Goal: Task Accomplishment & Management: Manage account settings

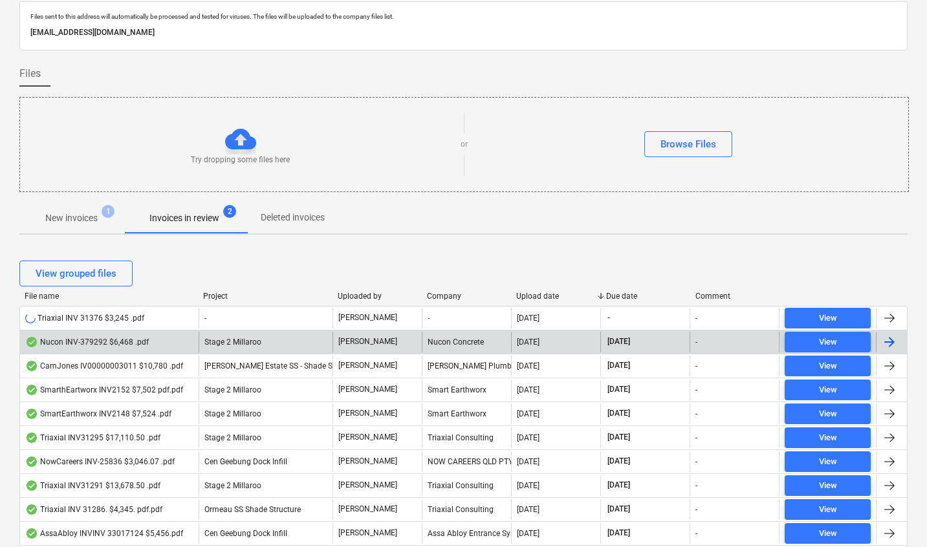
scroll to position [43, 0]
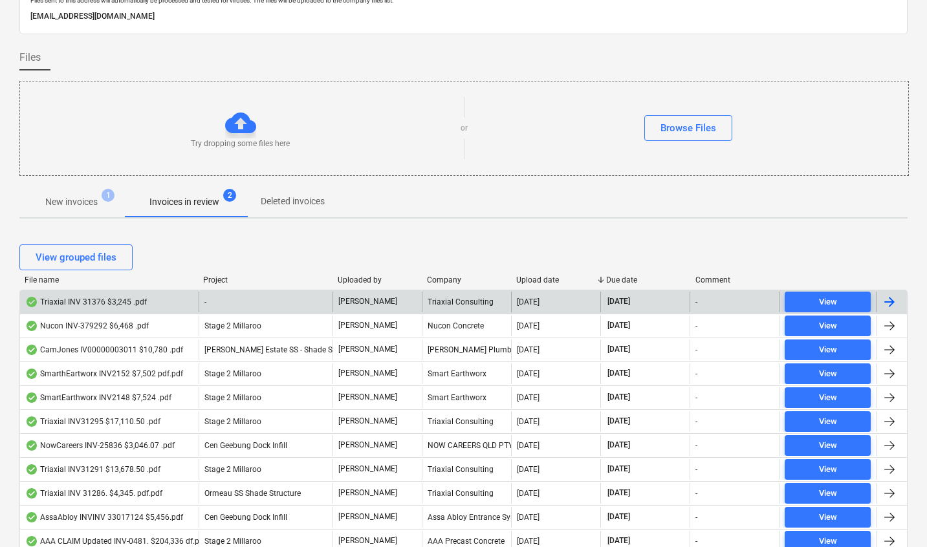
click at [116, 305] on div "Triaxial INV 31376 $3,245 .pdf" at bounding box center [86, 302] width 122 height 10
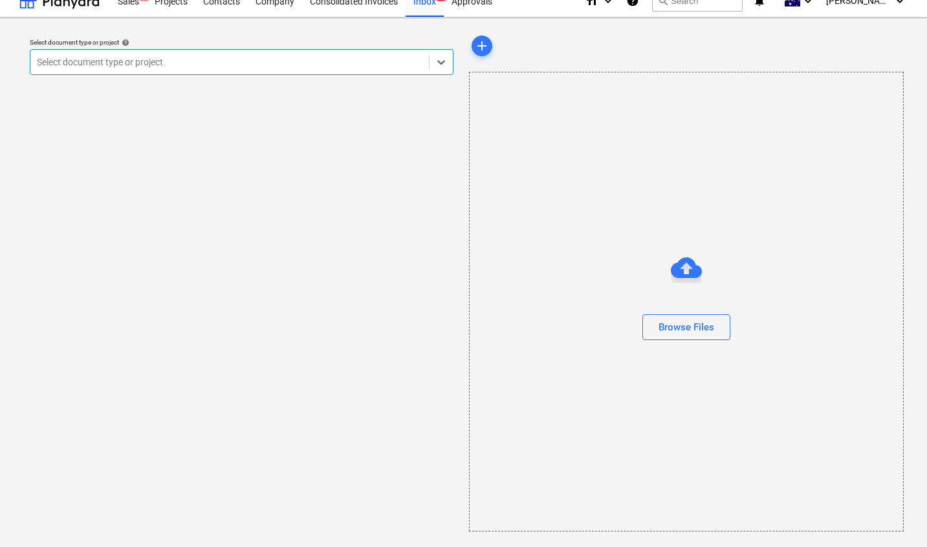
click at [226, 63] on div at bounding box center [229, 62] width 385 height 13
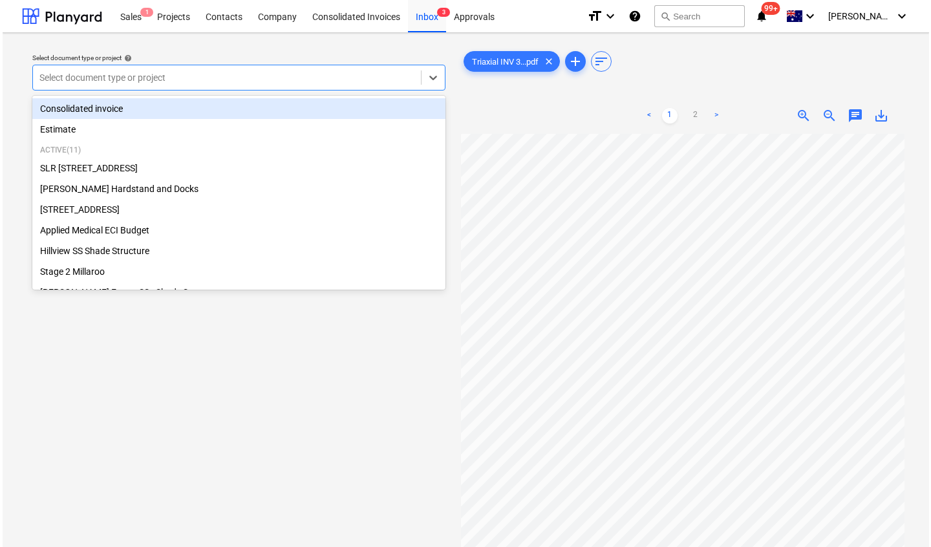
scroll to position [73, 44]
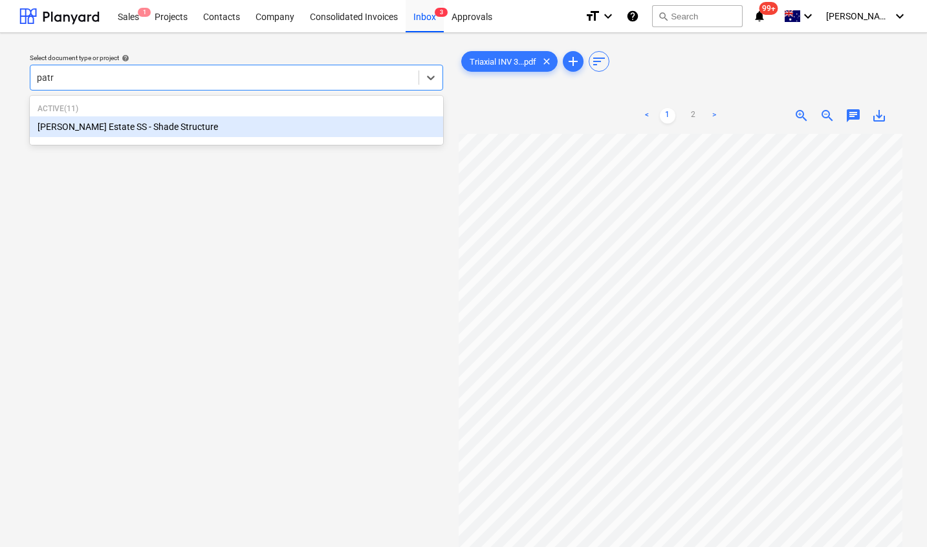
type input "patri"
click at [156, 118] on div "[PERSON_NAME] Estate SS - Shade Structure" at bounding box center [236, 126] width 413 height 21
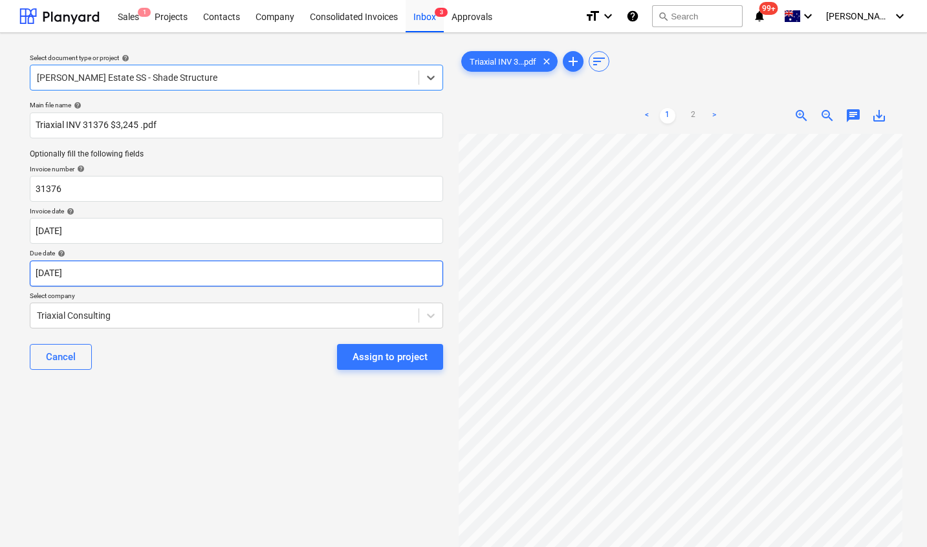
click at [116, 271] on body "Sales 1 Projects Contacts Company Consolidated Invoices Inbox 3 Approvals forma…" at bounding box center [463, 273] width 927 height 547
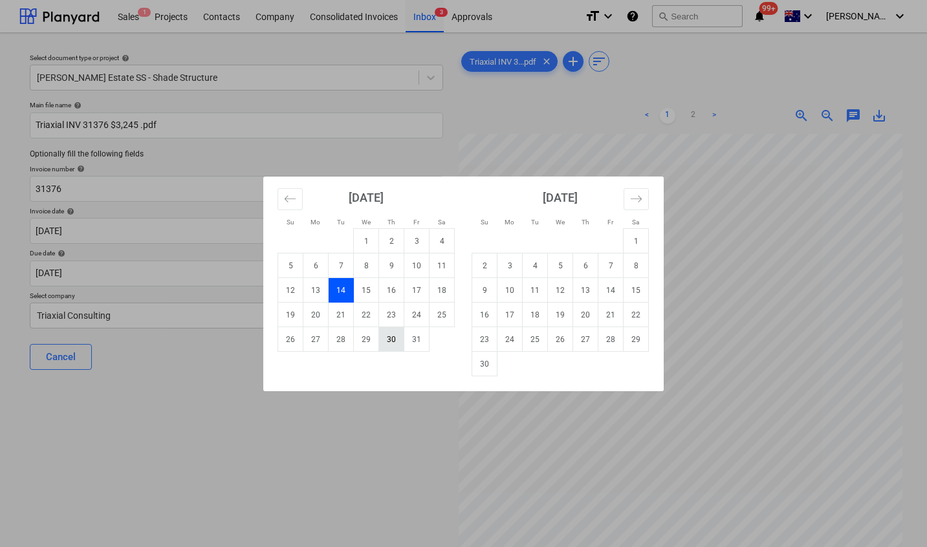
click at [390, 341] on td "30" at bounding box center [391, 339] width 25 height 25
type input "[DATE]"
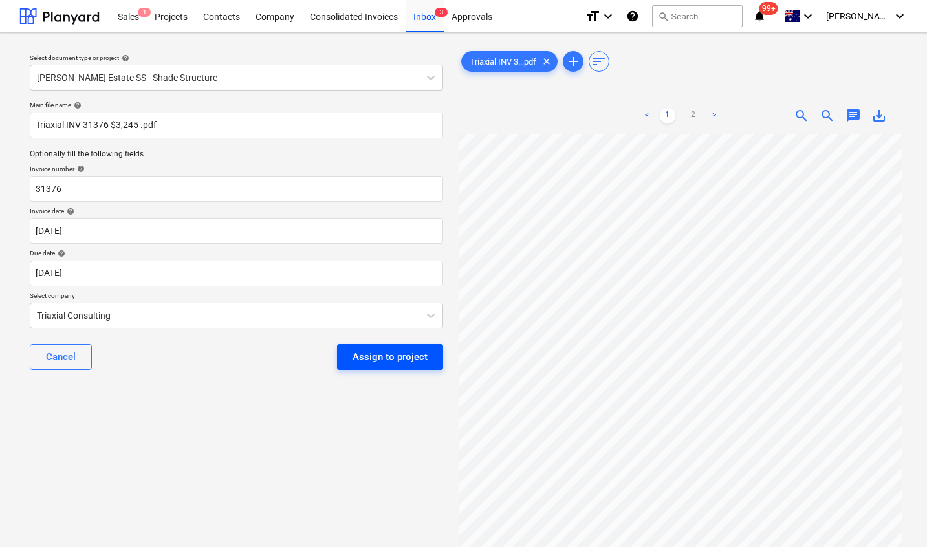
click at [407, 352] on div "Assign to project" at bounding box center [389, 357] width 75 height 17
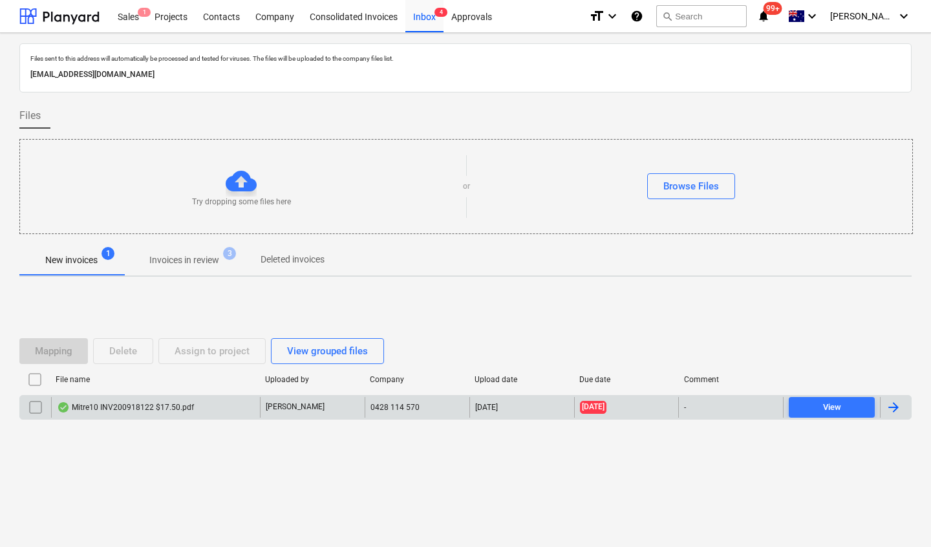
click at [147, 405] on div "Mitre10 INV200918122 $17.50.pdf" at bounding box center [125, 407] width 137 height 10
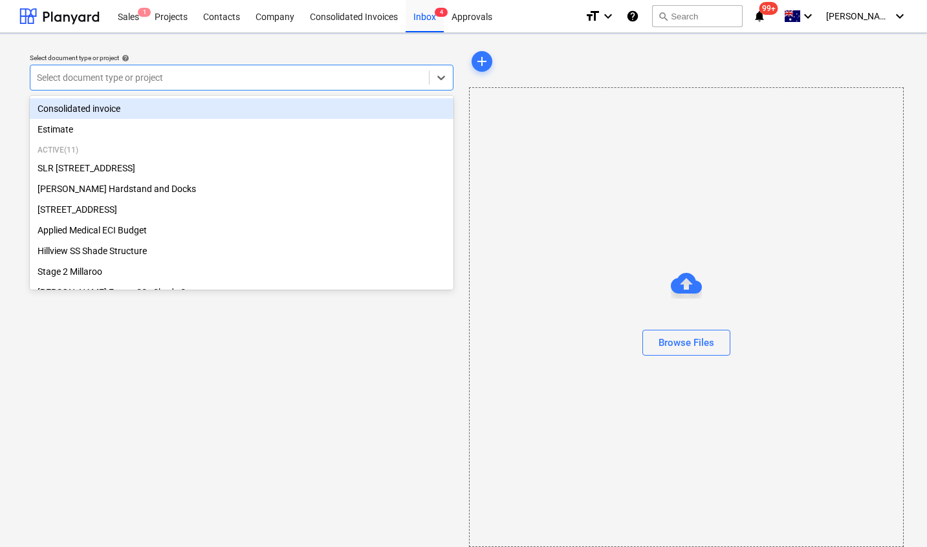
click at [111, 75] on div at bounding box center [229, 77] width 385 height 13
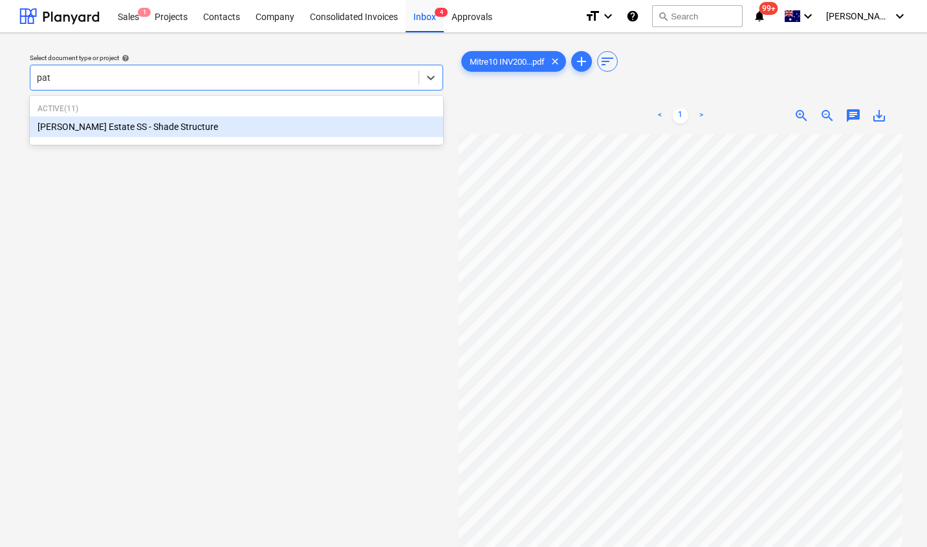
type input "patr"
click at [94, 118] on div "[PERSON_NAME] Estate SS - Shade Structure" at bounding box center [236, 126] width 413 height 21
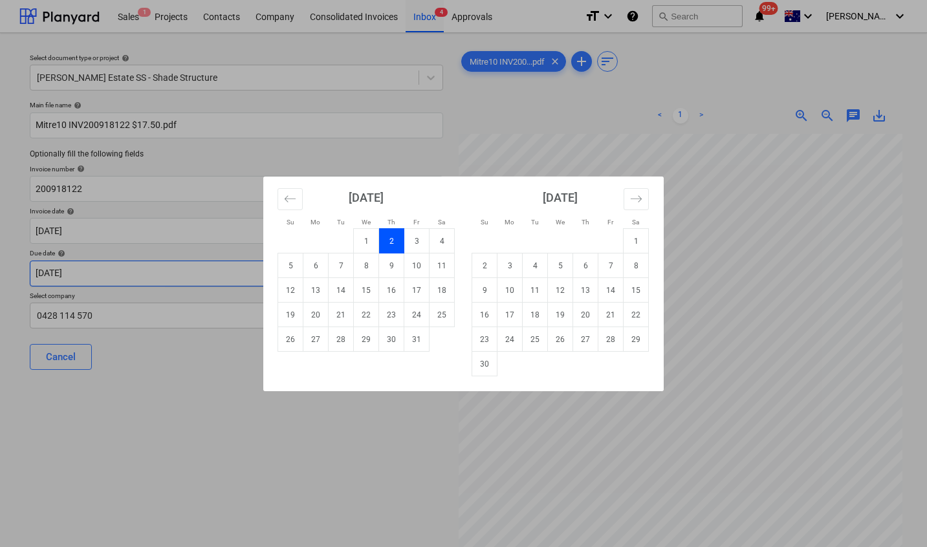
click at [94, 276] on body "Sales 1 Projects Contacts Company Consolidated Invoices Inbox 4 Approvals forma…" at bounding box center [463, 273] width 927 height 547
click at [393, 334] on td "30" at bounding box center [391, 339] width 25 height 25
type input "[DATE]"
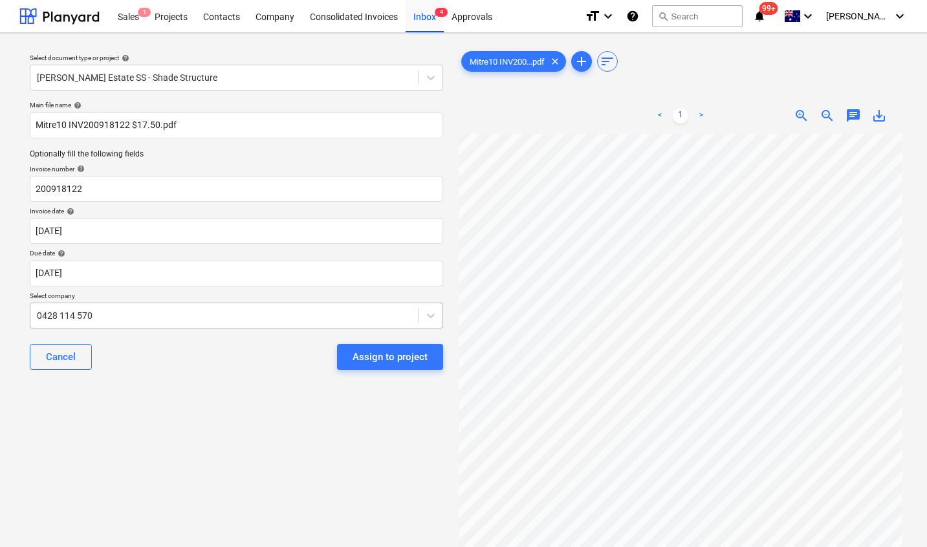
click at [139, 316] on div at bounding box center [224, 315] width 375 height 13
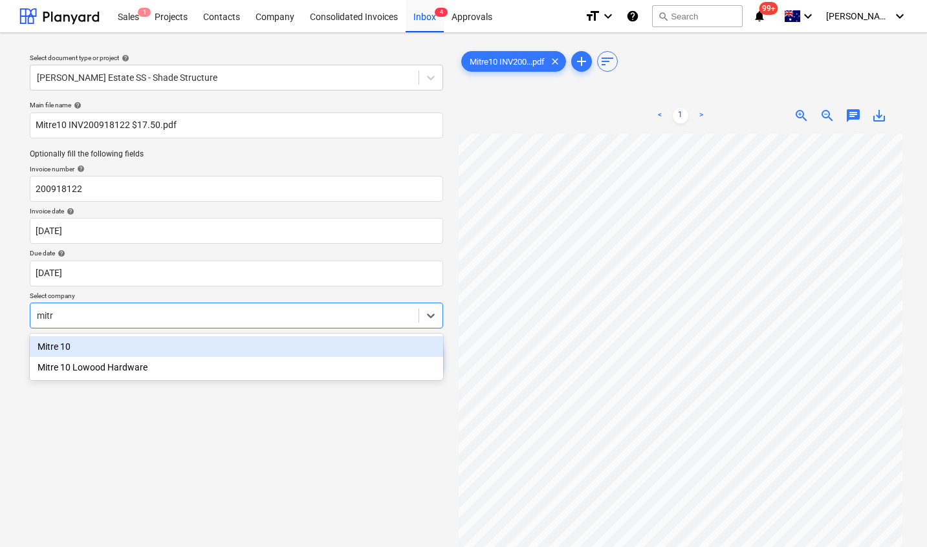
type input "mitre"
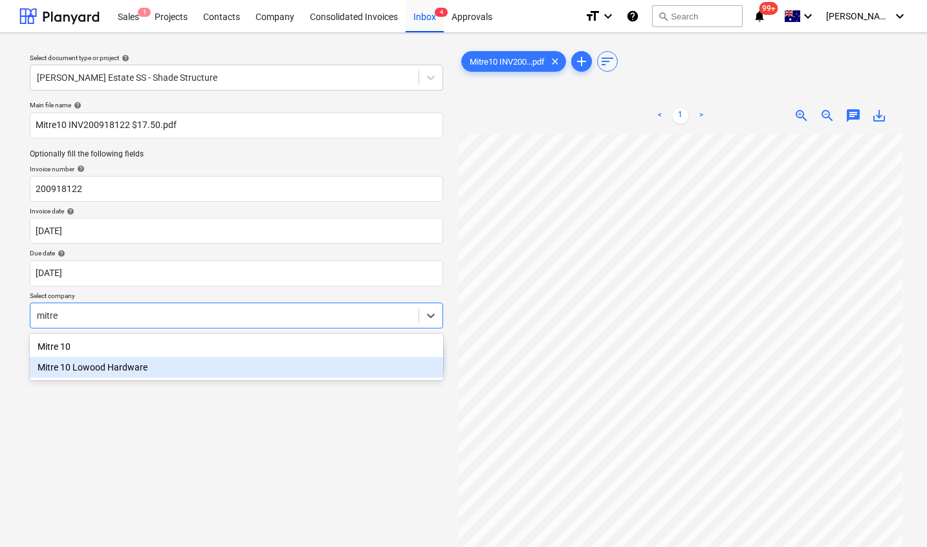
click at [118, 369] on div "Mitre 10 Lowood Hardware" at bounding box center [236, 367] width 413 height 21
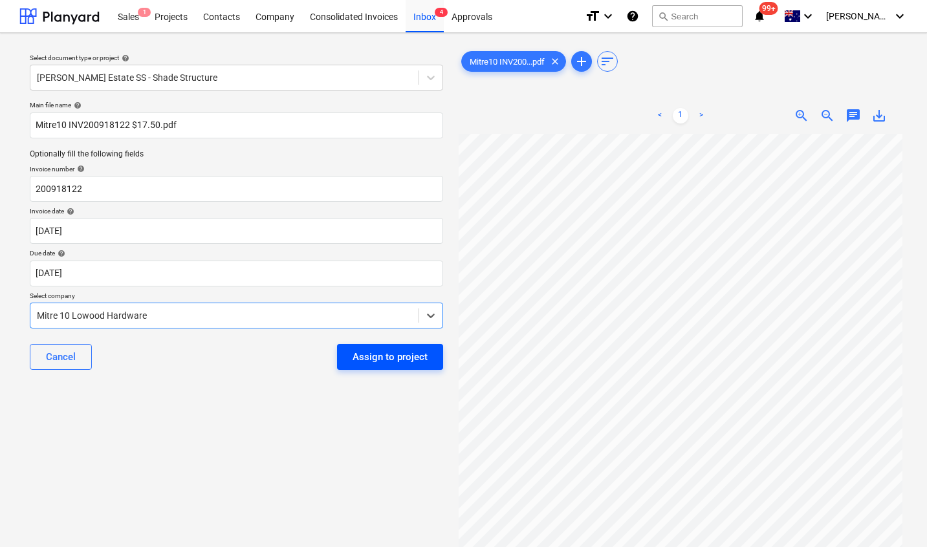
click at [371, 360] on div "Assign to project" at bounding box center [389, 357] width 75 height 17
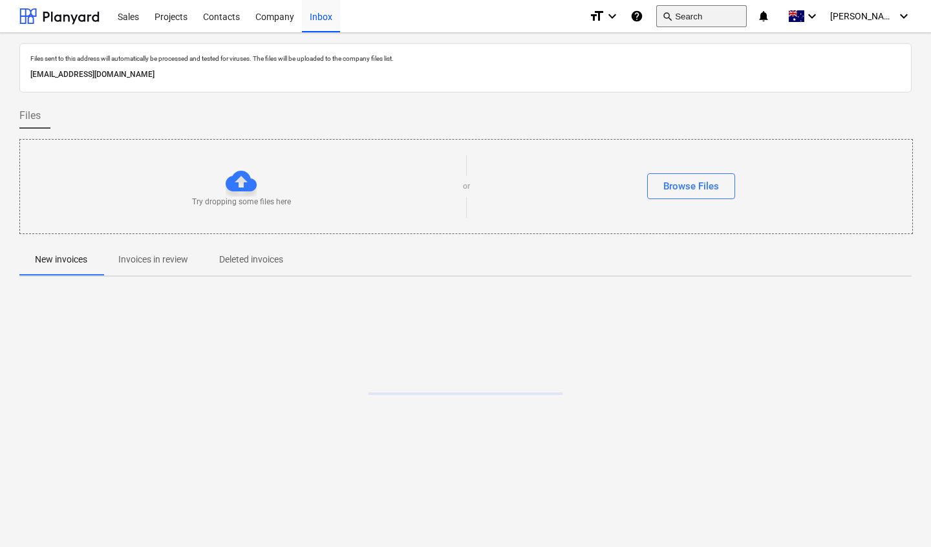
click at [742, 19] on button "search Search" at bounding box center [701, 16] width 91 height 22
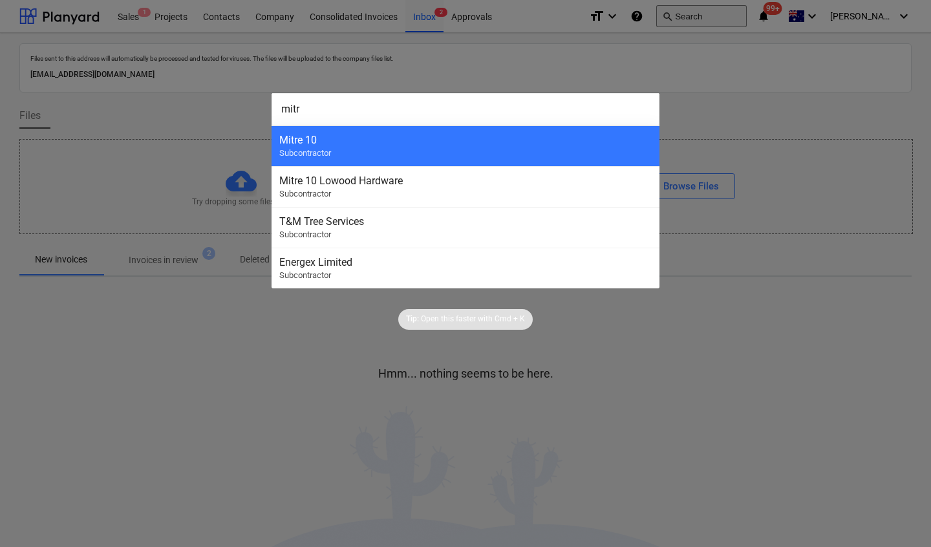
type input "mitre"
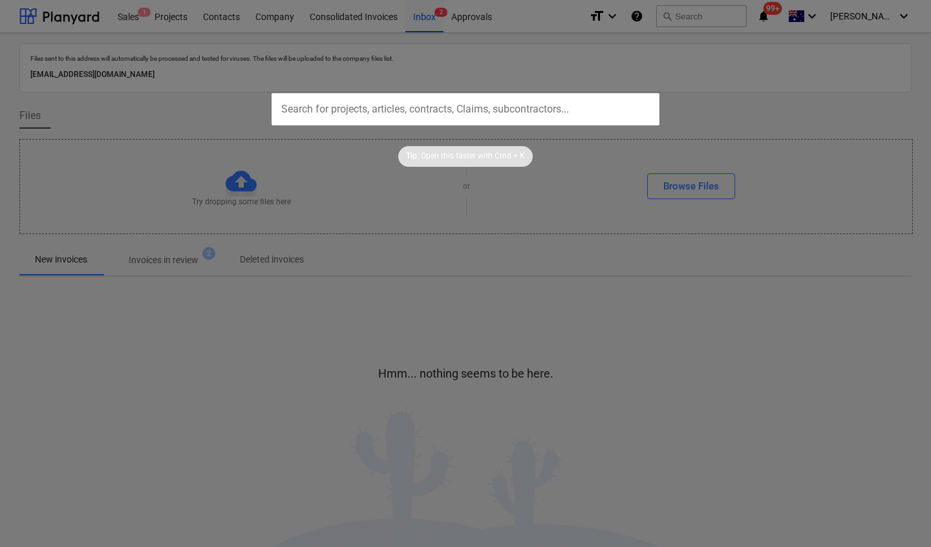
click at [502, 113] on input "text" at bounding box center [466, 109] width 388 height 32
click at [278, 271] on div at bounding box center [465, 273] width 931 height 547
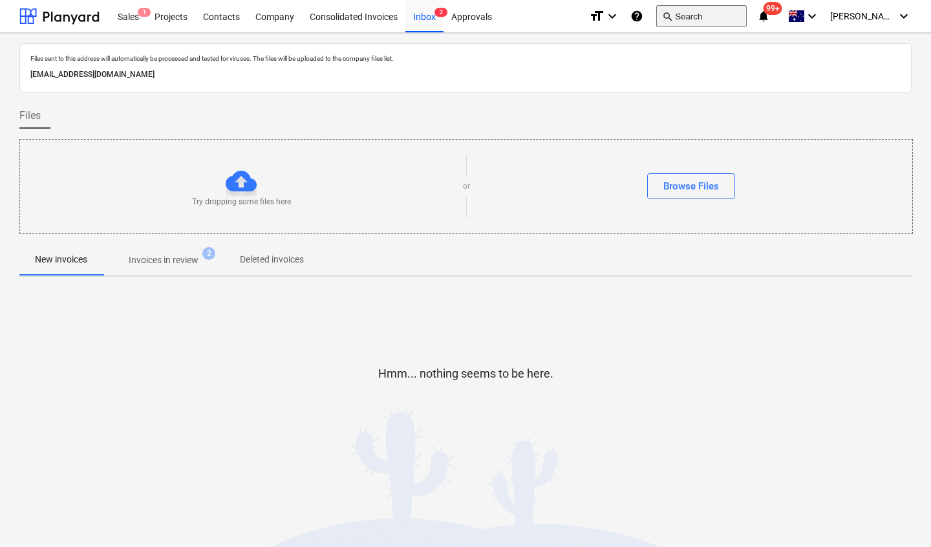
click at [705, 16] on button "search Search" at bounding box center [701, 16] width 91 height 22
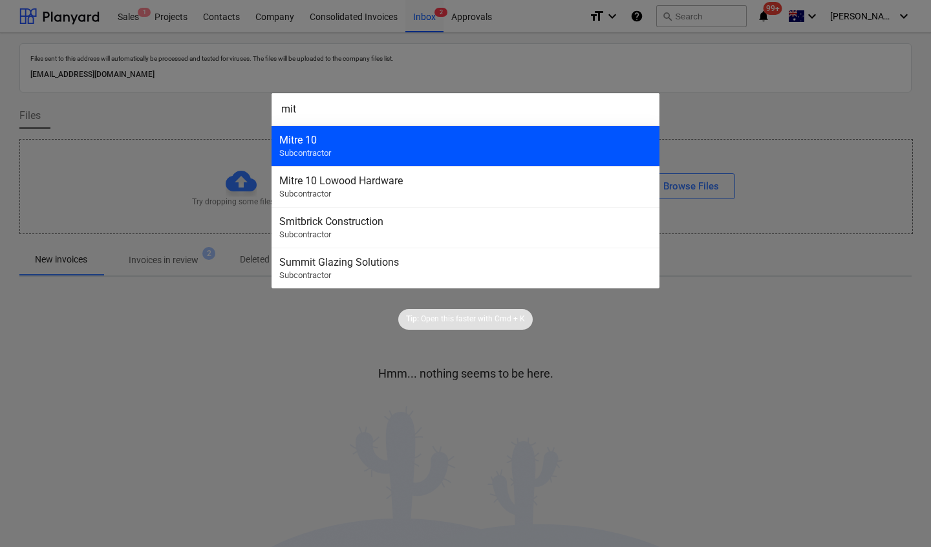
type input "mit"
click at [411, 134] on div "Mitre 10" at bounding box center [465, 140] width 372 height 12
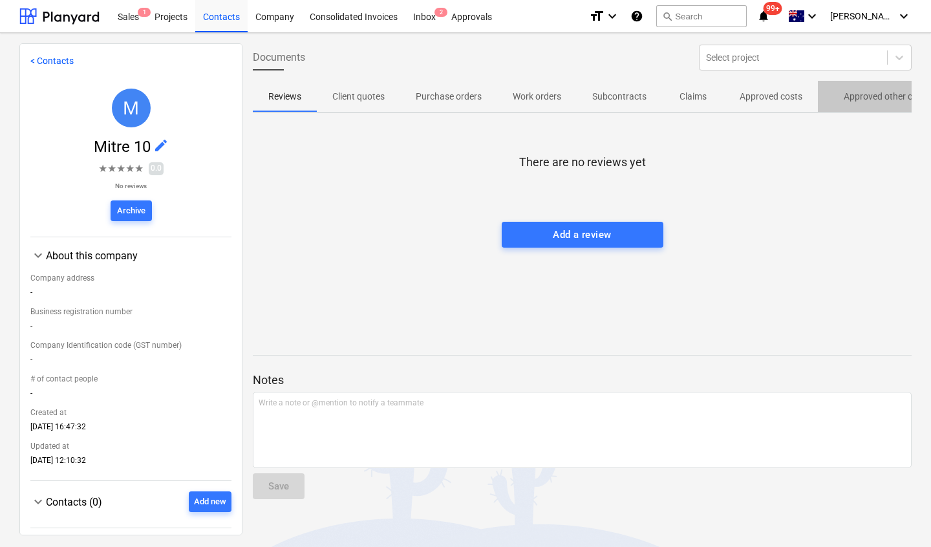
click at [876, 102] on p "Approved other costs" at bounding box center [887, 97] width 86 height 14
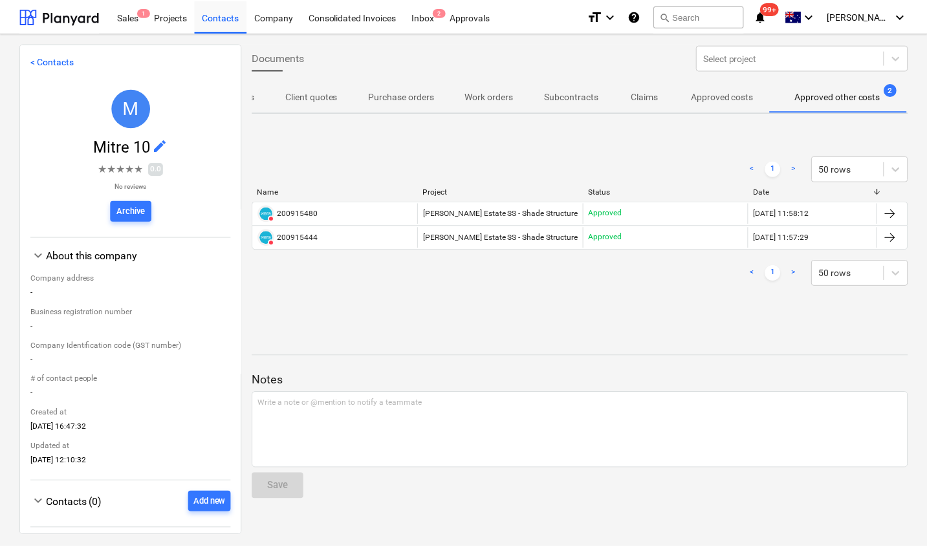
scroll to position [0, 49]
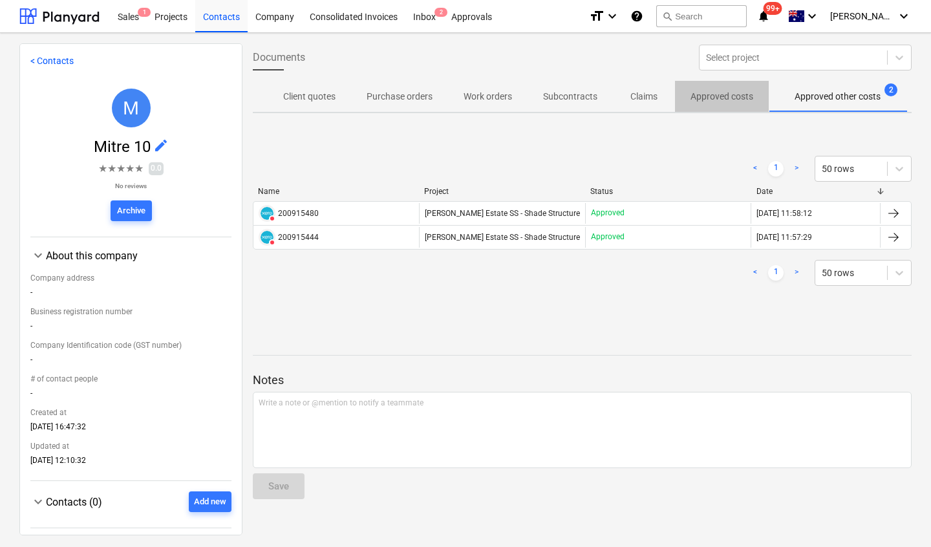
click at [708, 98] on p "Approved costs" at bounding box center [722, 97] width 63 height 14
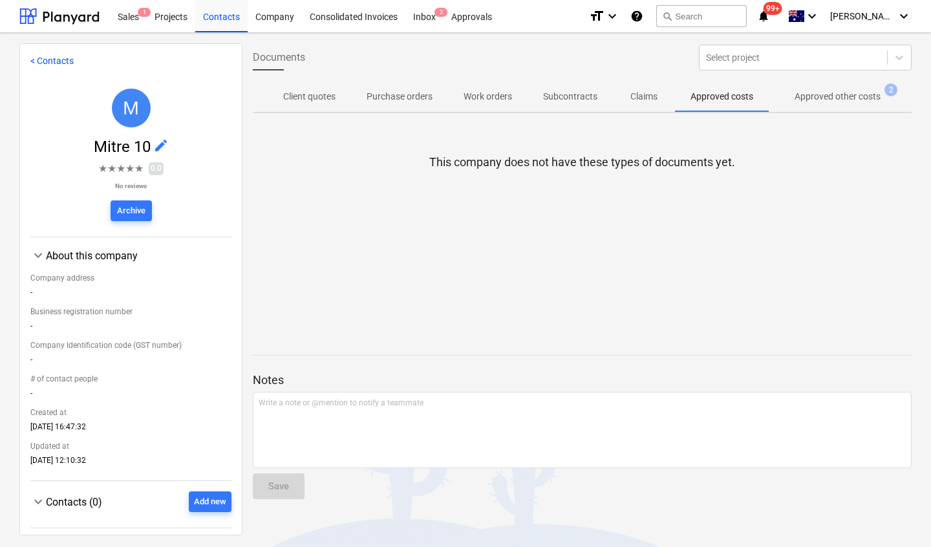
click at [795, 98] on p "Approved other costs" at bounding box center [838, 97] width 86 height 14
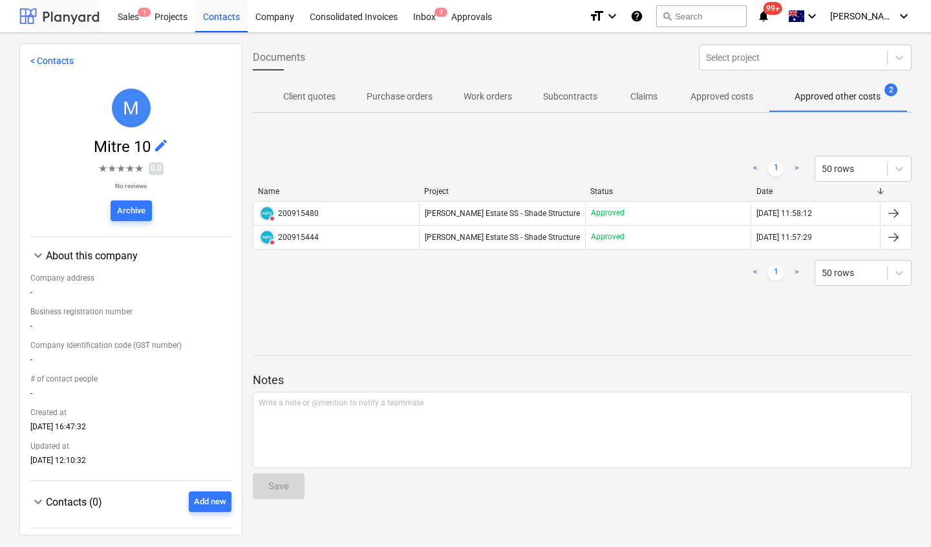
click at [52, 16] on div at bounding box center [59, 16] width 80 height 32
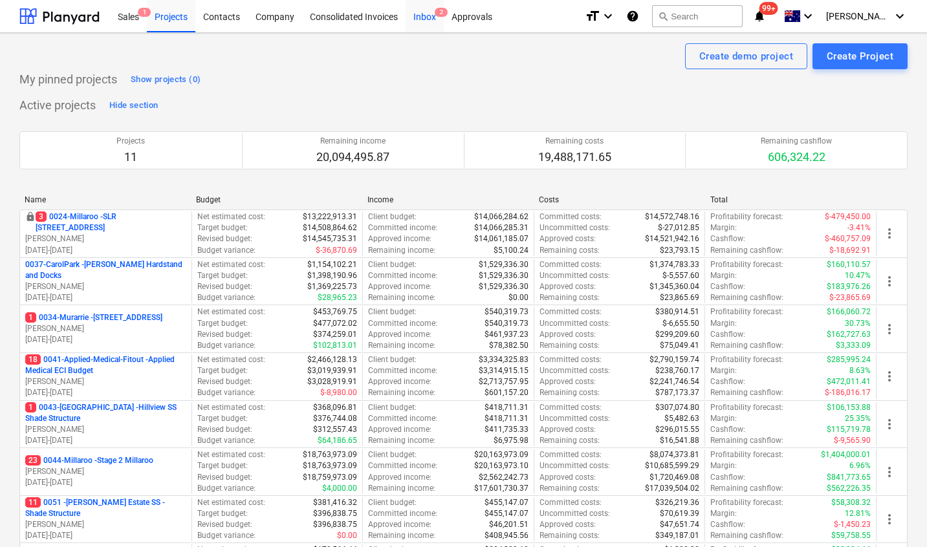
click at [425, 6] on div "Inbox 2" at bounding box center [424, 15] width 38 height 33
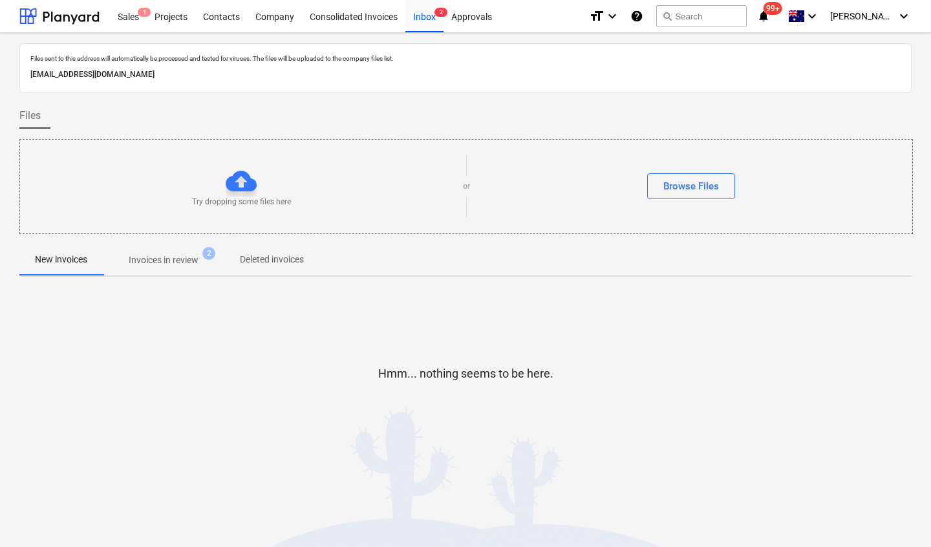
click at [164, 257] on p "Invoices in review" at bounding box center [164, 260] width 70 height 14
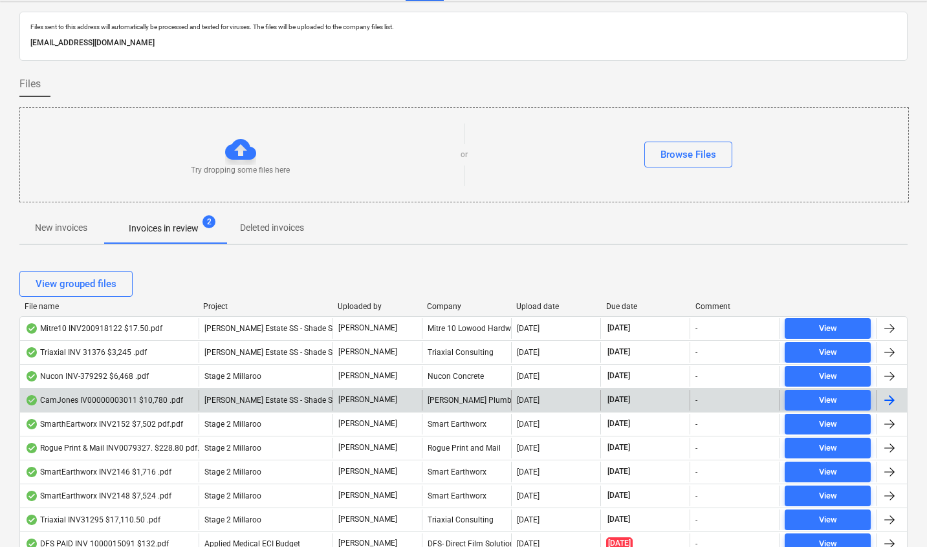
scroll to position [35, 0]
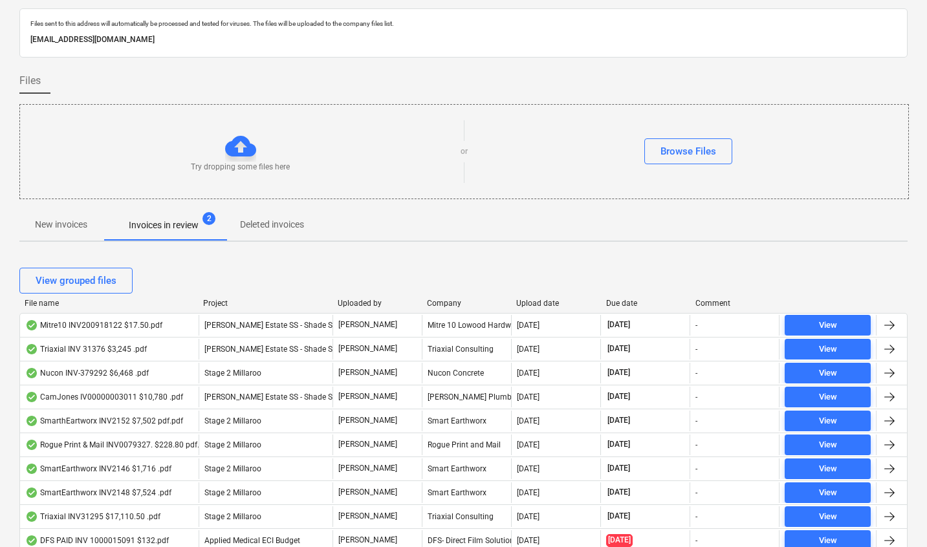
click at [542, 303] on div "Upload date" at bounding box center [555, 303] width 79 height 9
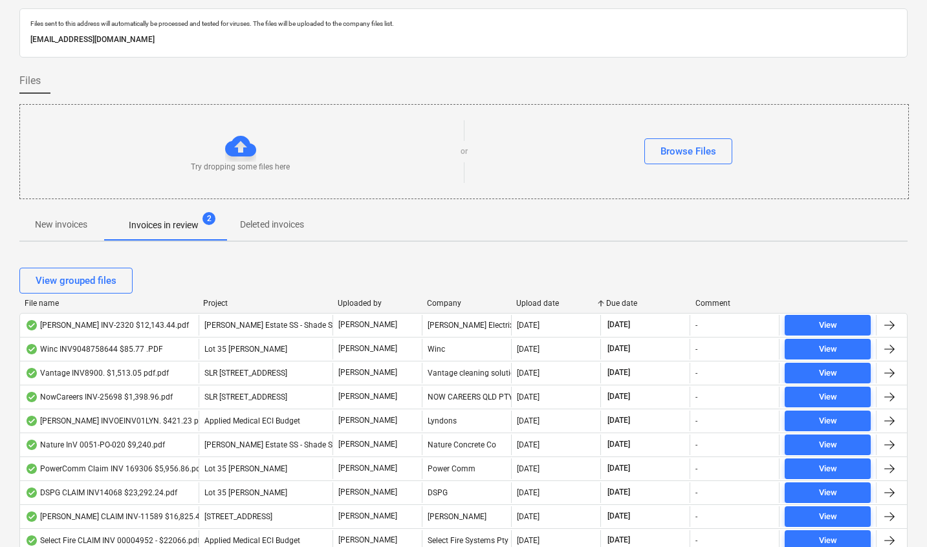
click at [542, 303] on div "Upload date" at bounding box center [555, 303] width 79 height 9
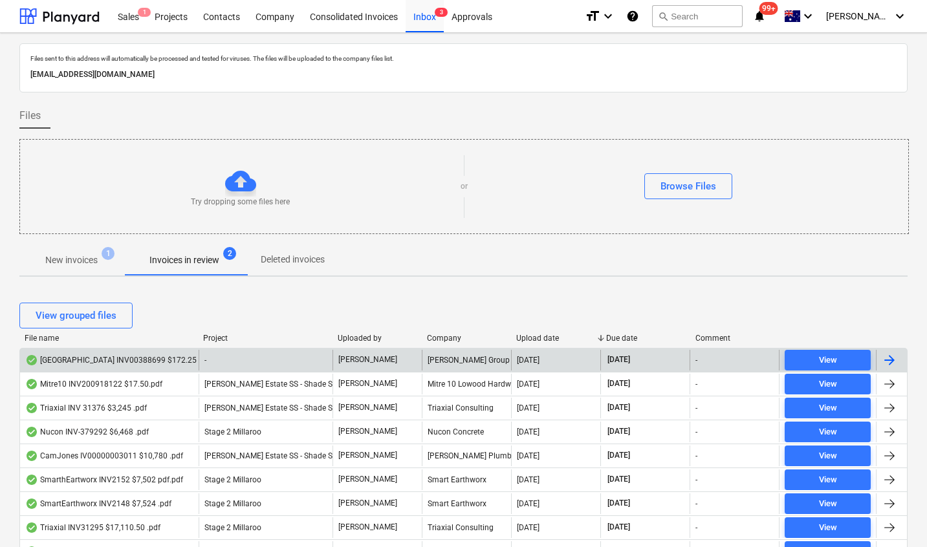
click at [127, 363] on div "Pacific Springs INV00388699 $172.25 .pdf" at bounding box center [118, 360] width 187 height 10
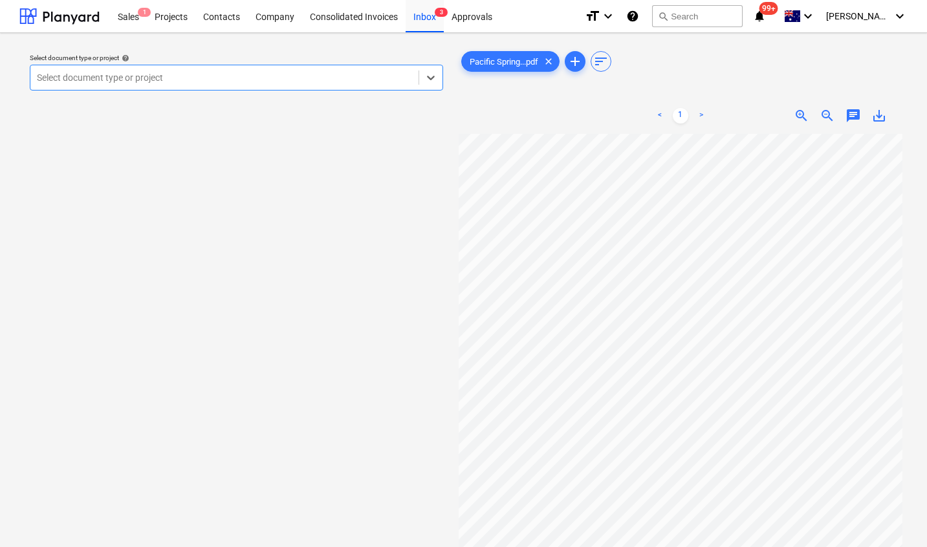
scroll to position [32, 0]
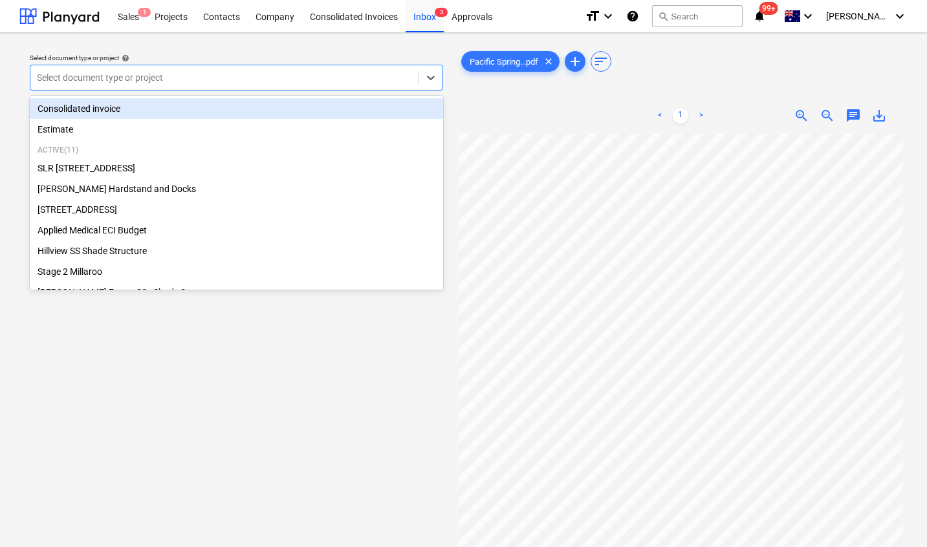
click at [240, 78] on div at bounding box center [224, 77] width 375 height 13
type input "app"
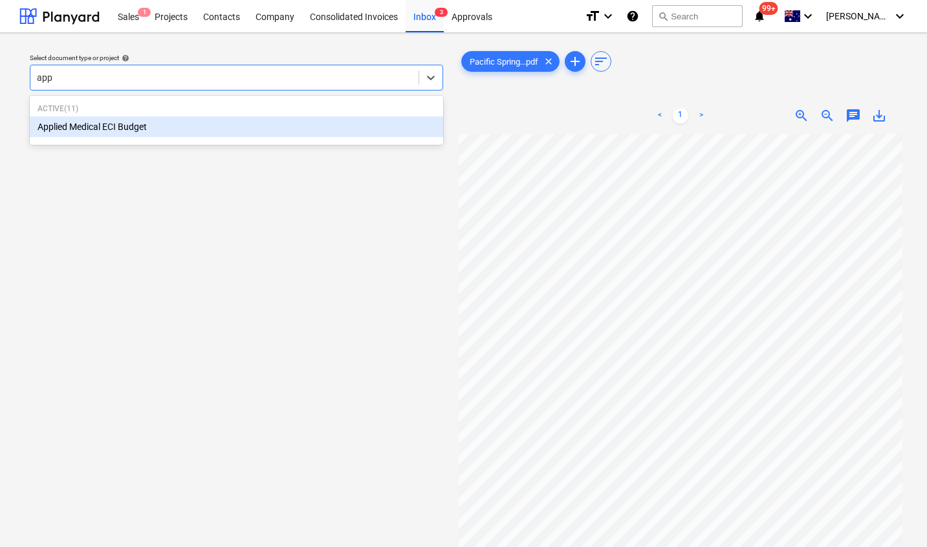
click at [177, 121] on div "Applied Medical ECI Budget" at bounding box center [236, 126] width 413 height 21
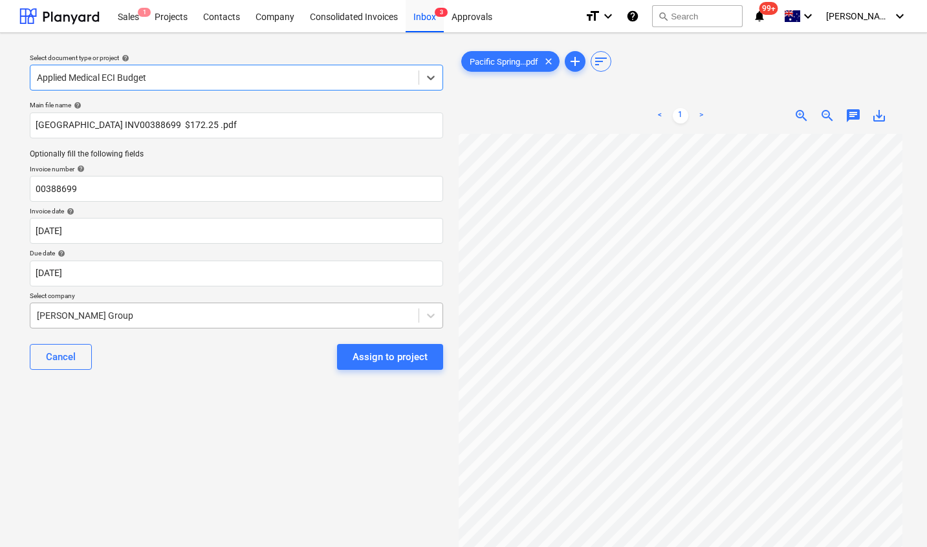
click at [134, 313] on div at bounding box center [224, 315] width 375 height 13
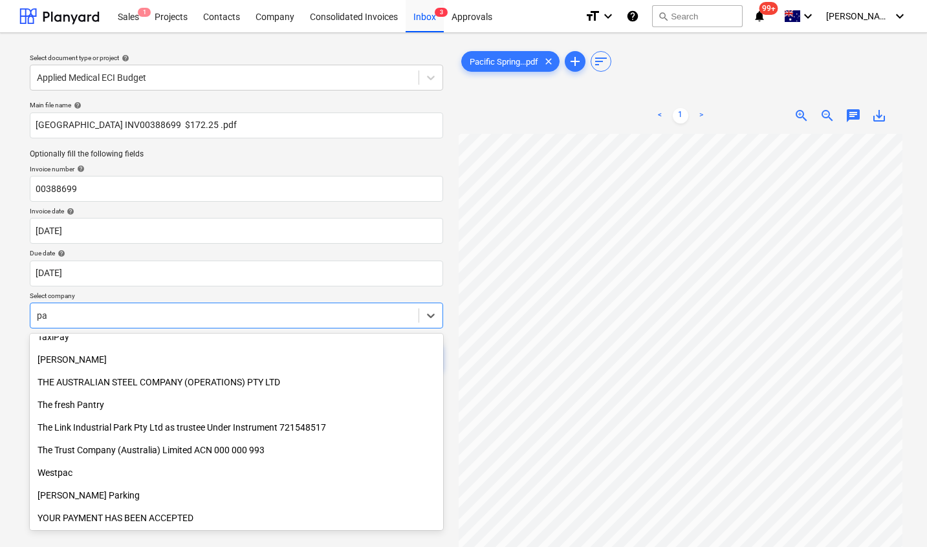
scroll to position [1345, 0]
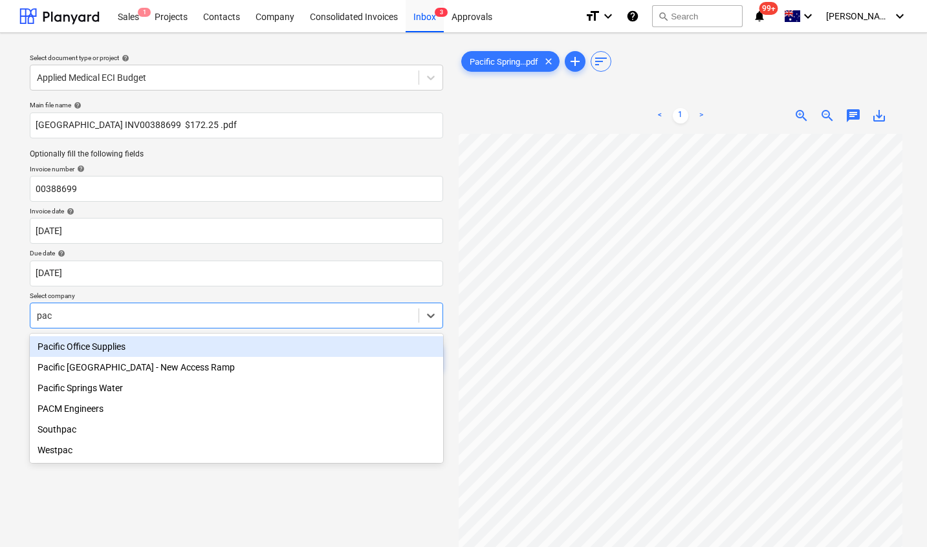
type input "paci"
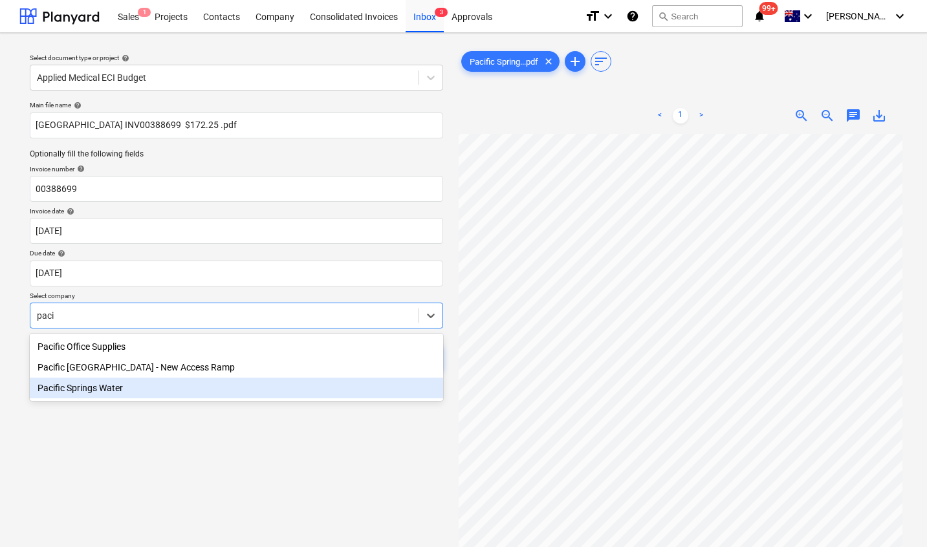
click at [110, 380] on div "Pacific Springs Water" at bounding box center [236, 388] width 413 height 21
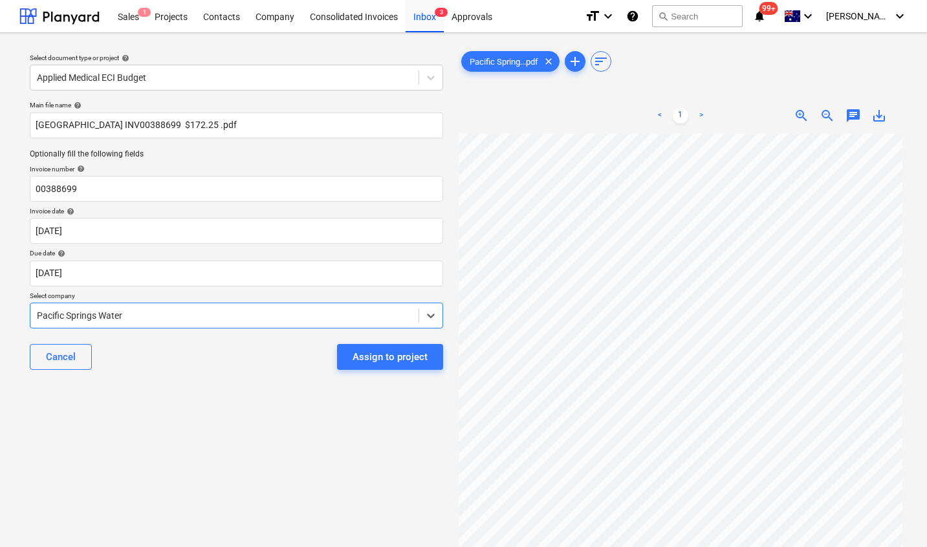
scroll to position [32, 0]
click at [390, 360] on div "Assign to project" at bounding box center [389, 357] width 75 height 17
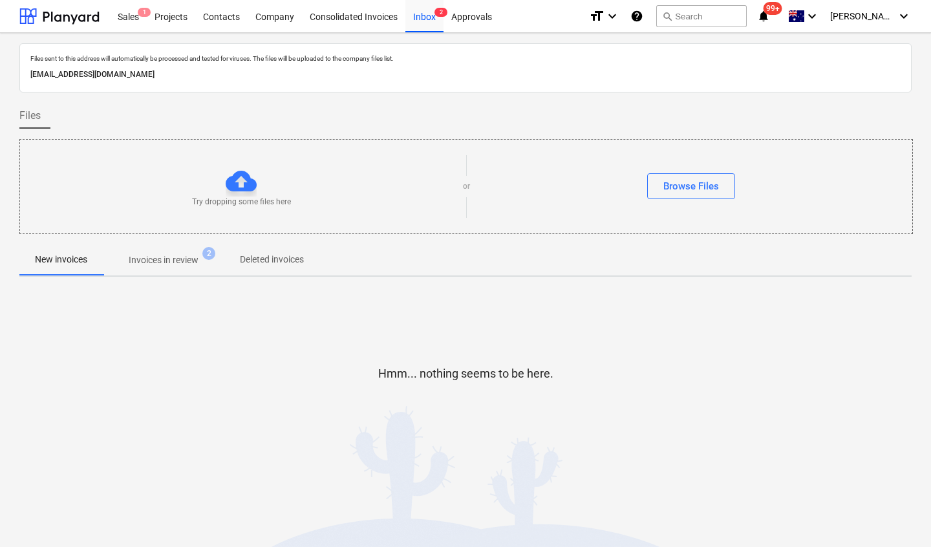
click at [348, 350] on div "Hmm... nothing seems to be here." at bounding box center [465, 384] width 892 height 98
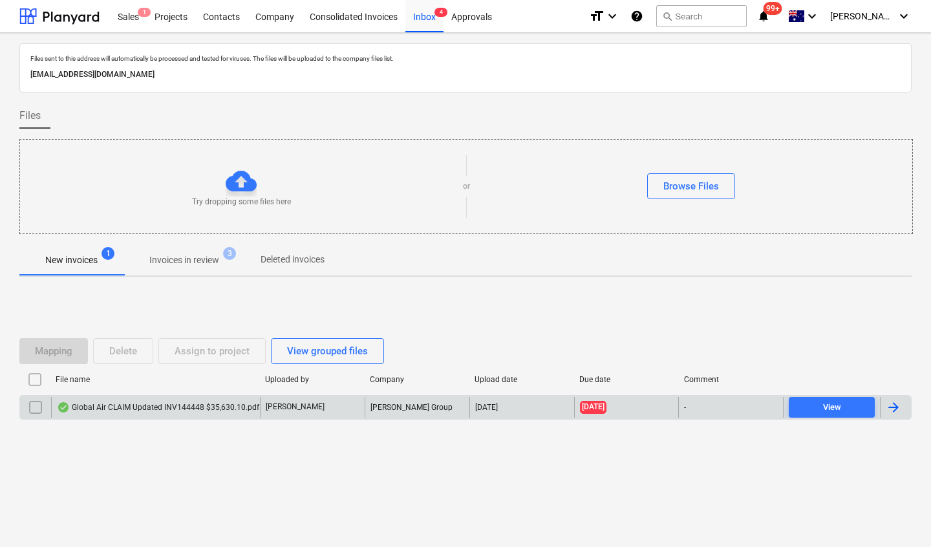
click at [177, 404] on div "Global Air CLAIM Updated INV144448 $35,630.10.pdf" at bounding box center [158, 407] width 202 height 10
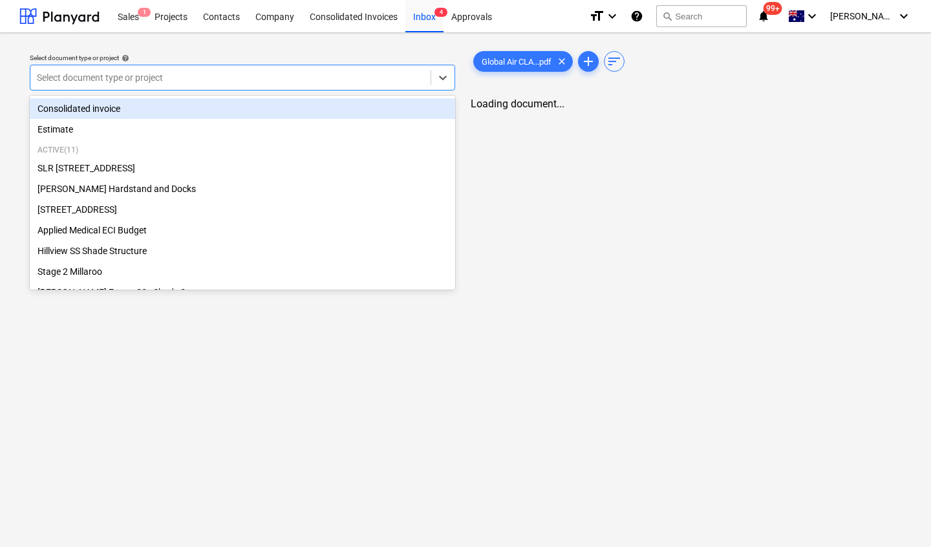
click at [168, 72] on div at bounding box center [230, 77] width 387 height 13
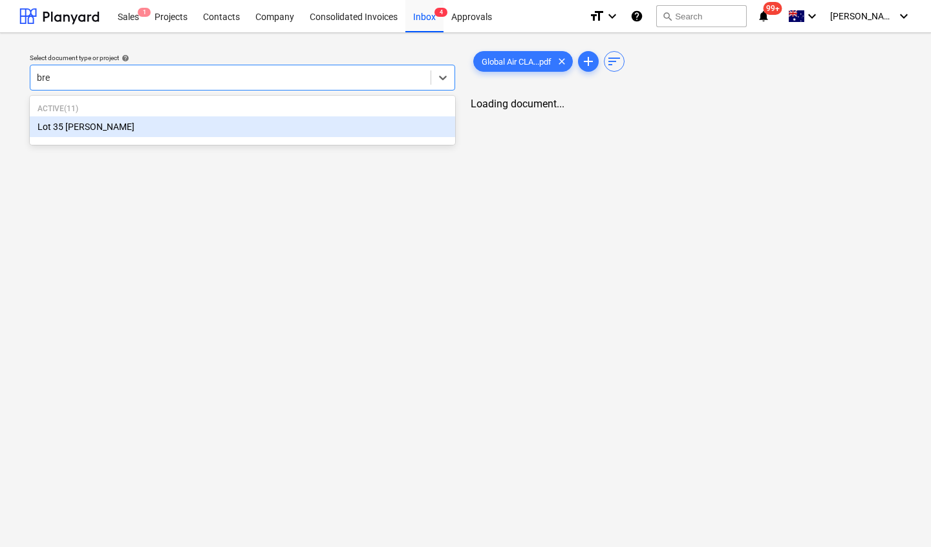
type input "bren"
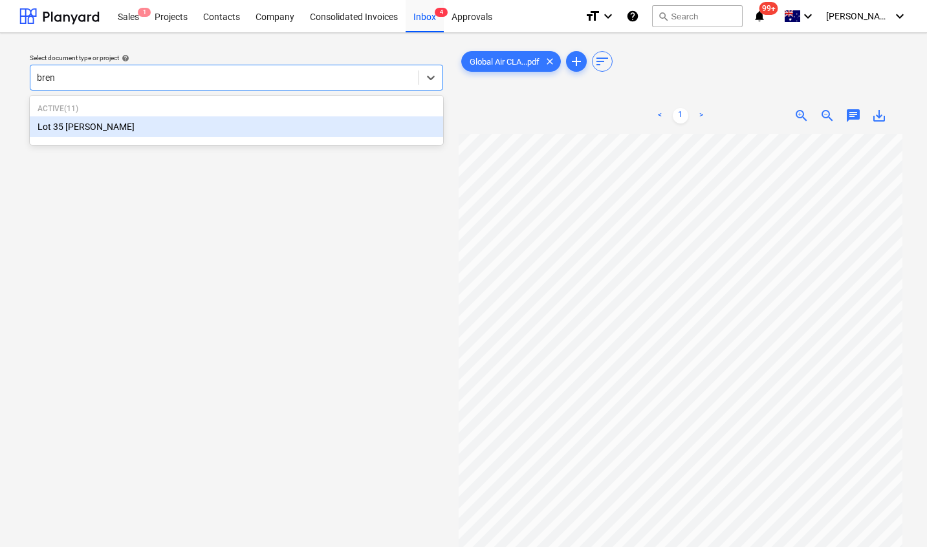
click at [147, 133] on div "Lot 35 [PERSON_NAME]" at bounding box center [236, 126] width 413 height 21
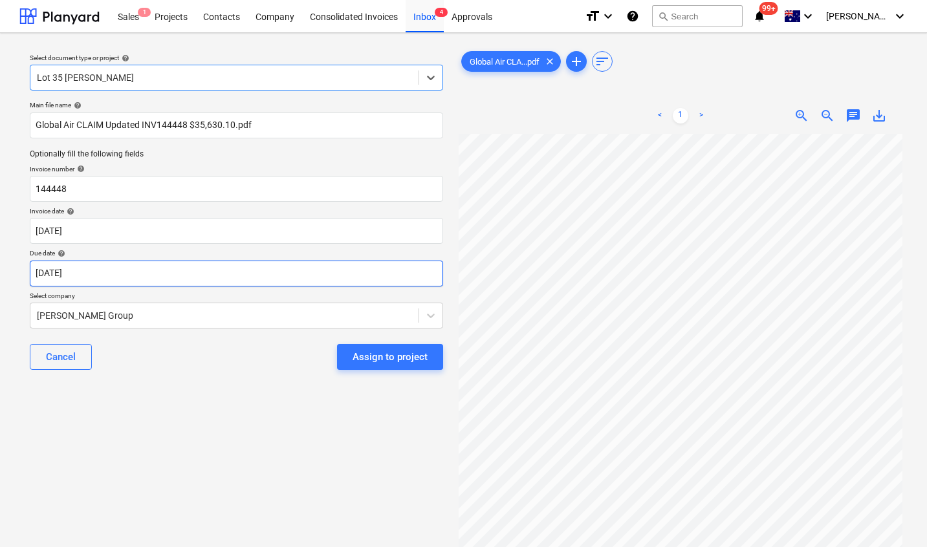
click at [101, 274] on body "Sales 1 Projects Contacts Company Consolidated Invoices Inbox 4 Approvals forma…" at bounding box center [463, 273] width 927 height 547
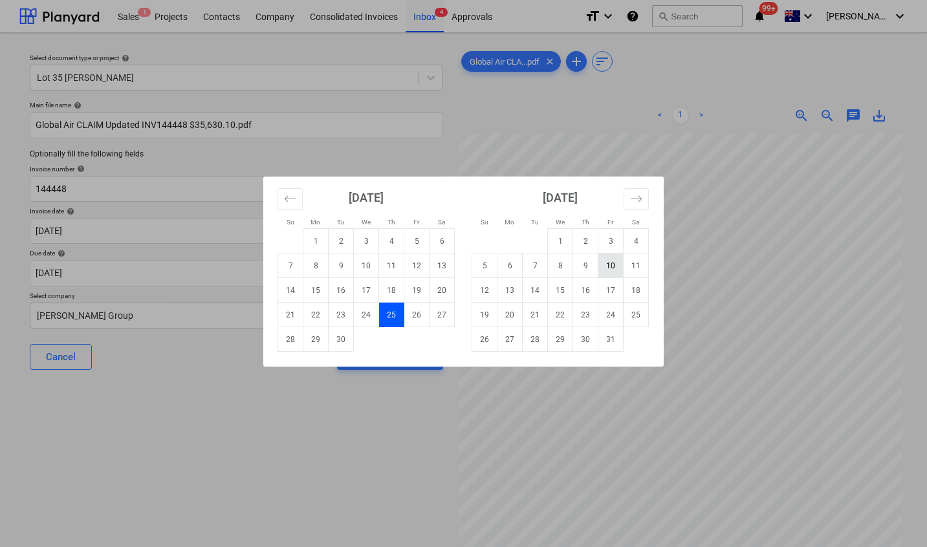
click at [603, 267] on td "10" at bounding box center [610, 265] width 25 height 25
type input "10 Oct 2025"
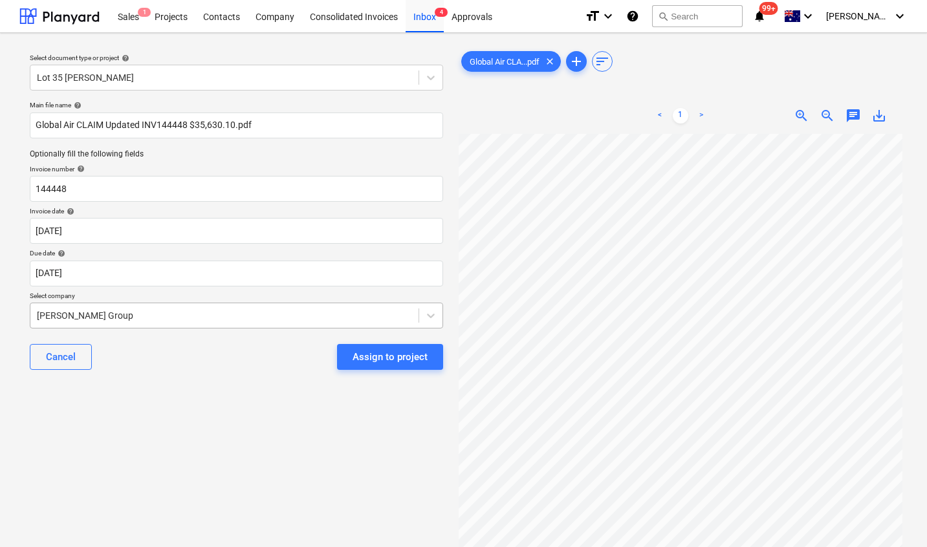
click at [153, 318] on div at bounding box center [224, 315] width 375 height 13
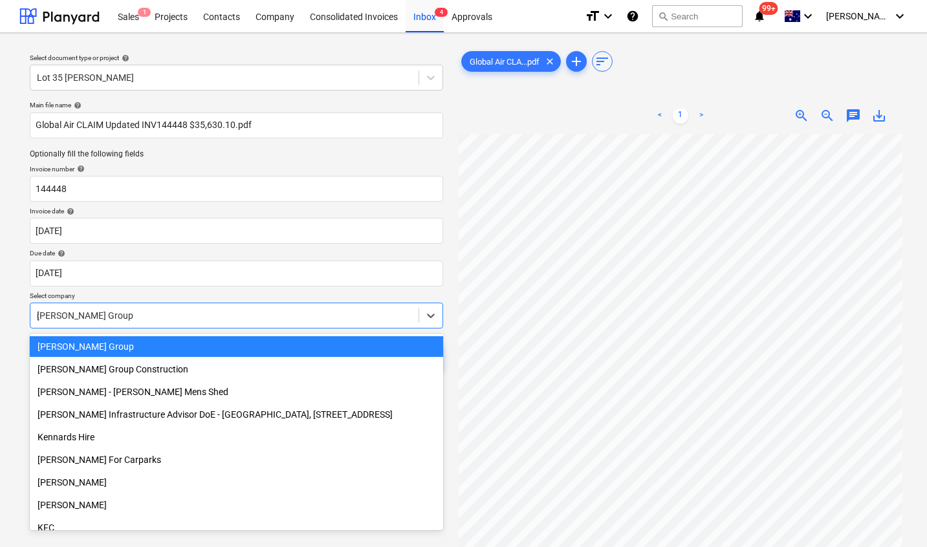
scroll to position [6981, 0]
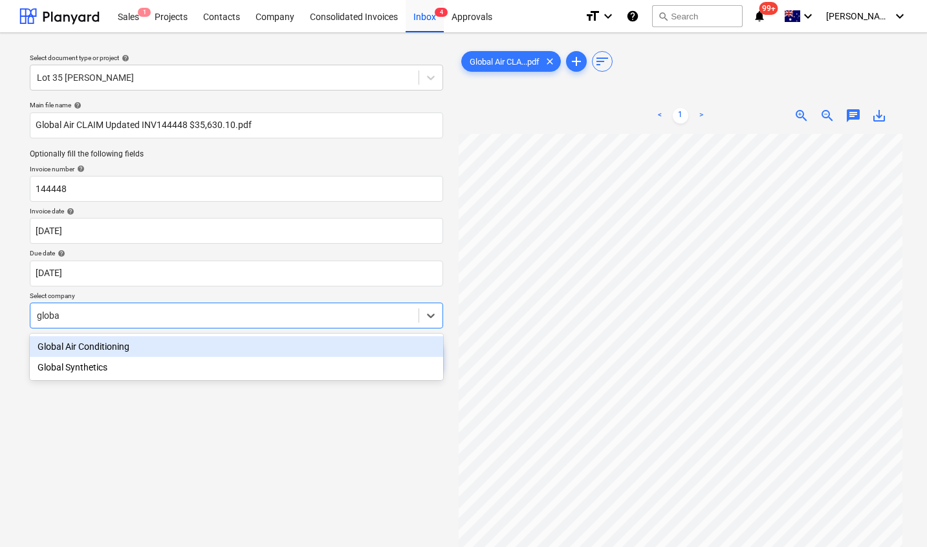
type input "global"
click at [85, 347] on div "Global Air Conditioning" at bounding box center [236, 346] width 413 height 21
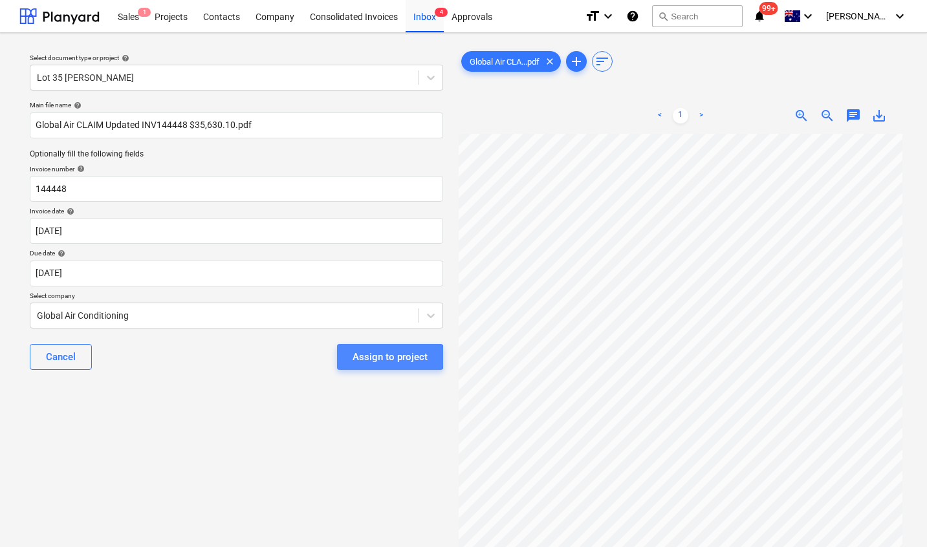
click at [382, 357] on div "Assign to project" at bounding box center [389, 357] width 75 height 17
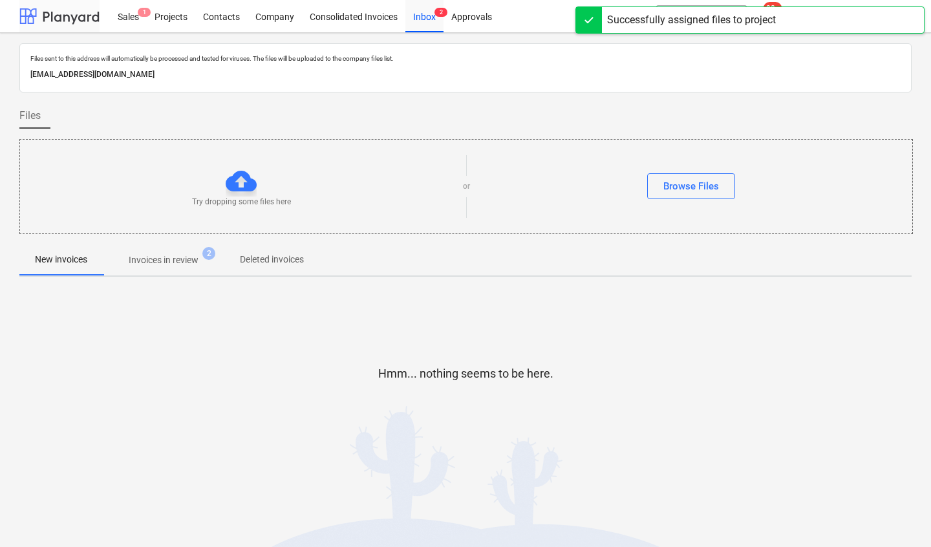
click at [63, 13] on div at bounding box center [59, 16] width 80 height 32
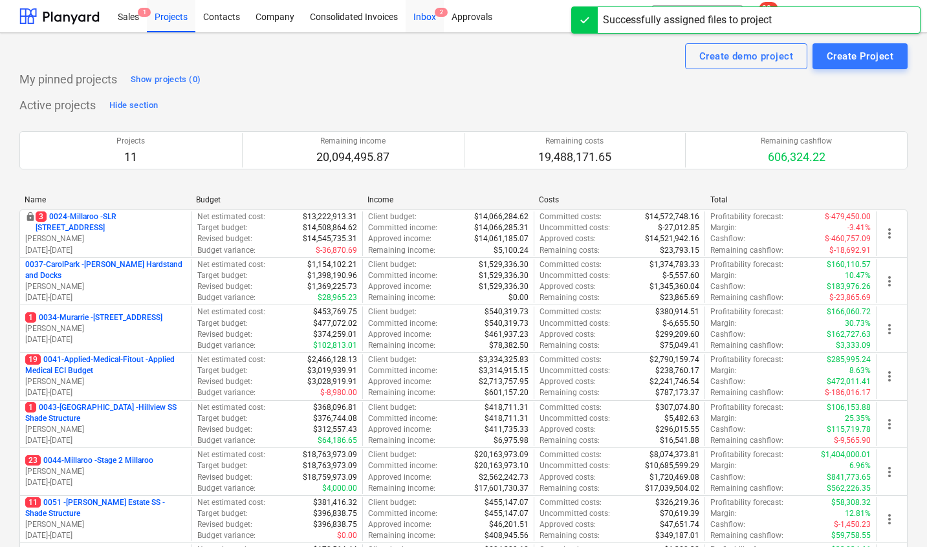
click at [420, 18] on div "Inbox 2" at bounding box center [424, 15] width 38 height 33
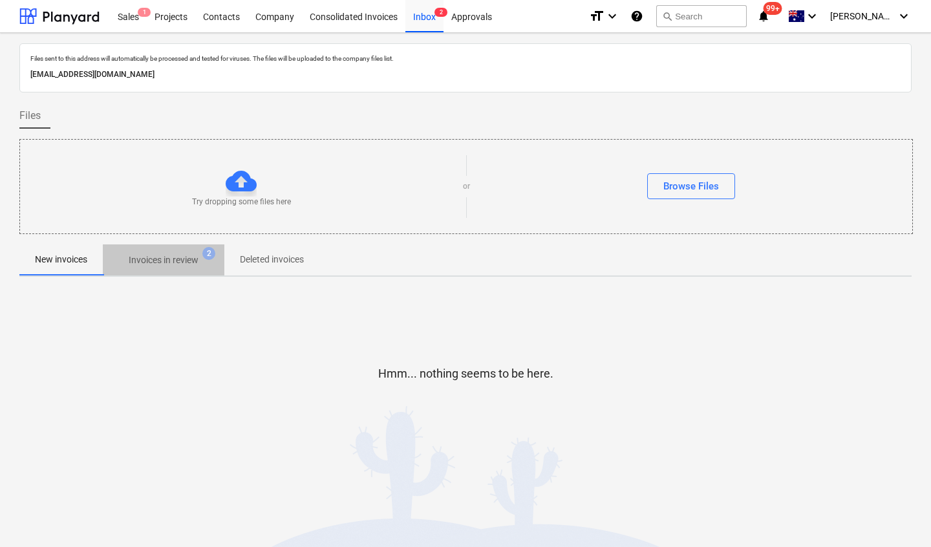
click at [170, 261] on p "Invoices in review" at bounding box center [164, 260] width 70 height 14
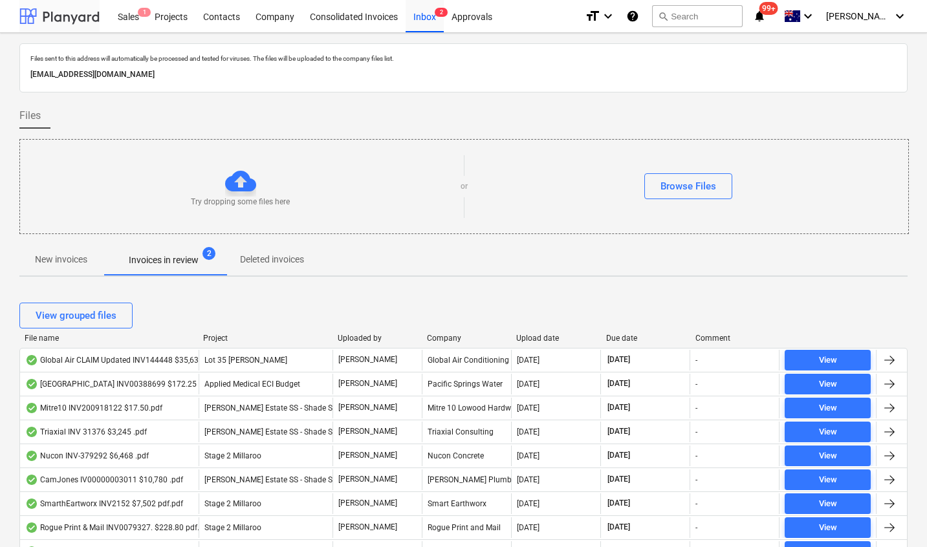
click at [52, 26] on div at bounding box center [59, 16] width 80 height 32
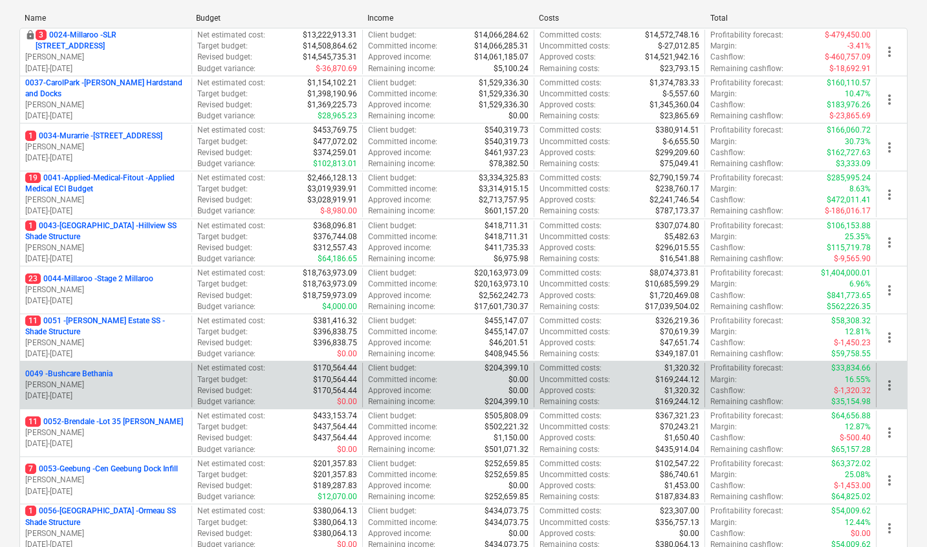
scroll to position [232, 0]
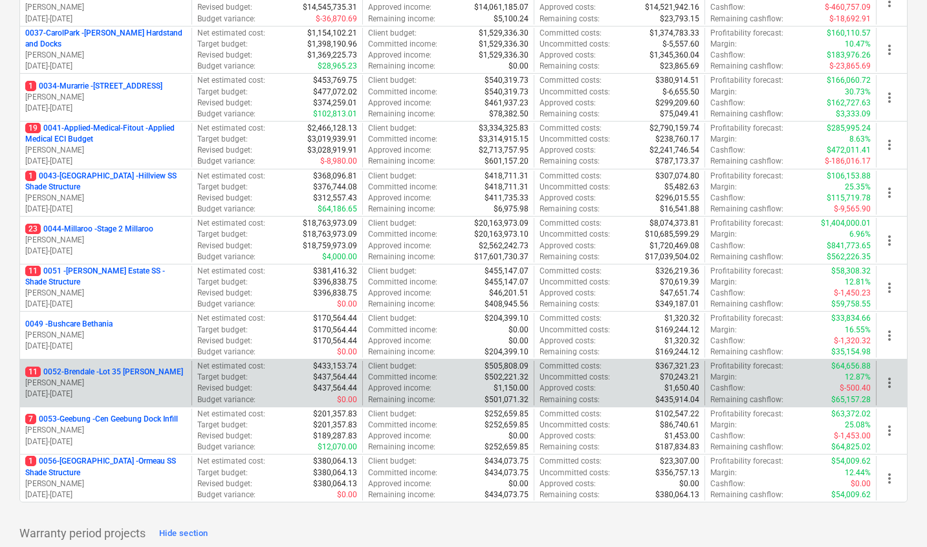
click at [98, 371] on p "11 0052-Brendale - Lot 35 Griffin, Brendale" at bounding box center [104, 372] width 158 height 11
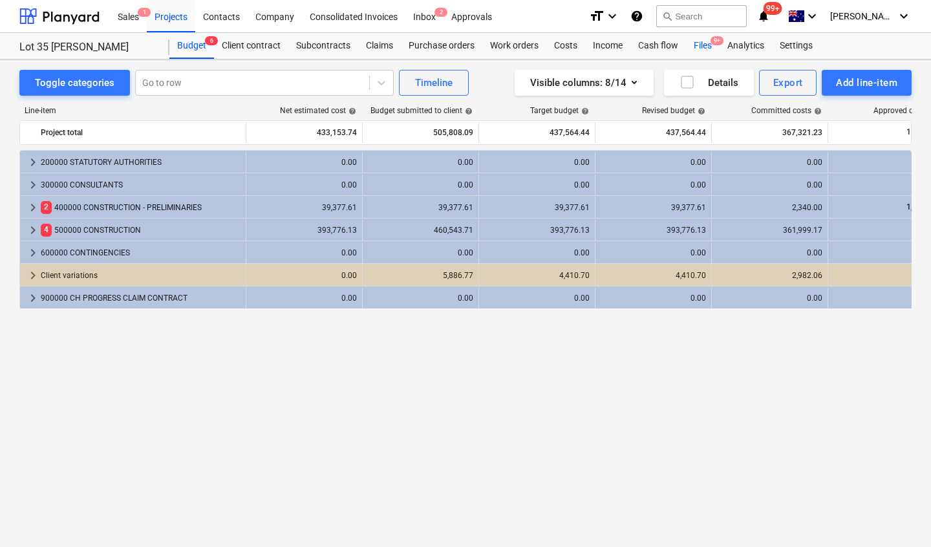
click at [700, 42] on div "Files 9+" at bounding box center [703, 46] width 34 height 26
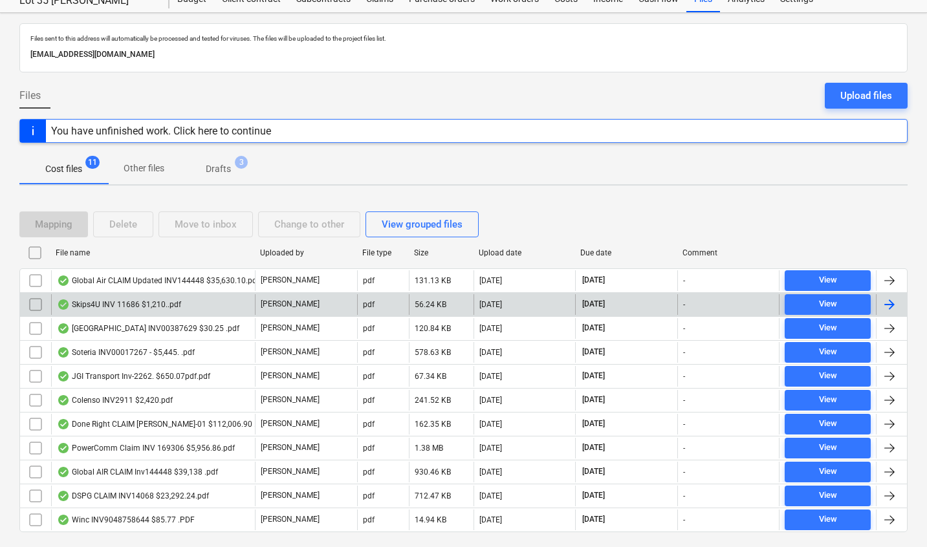
scroll to position [78, 0]
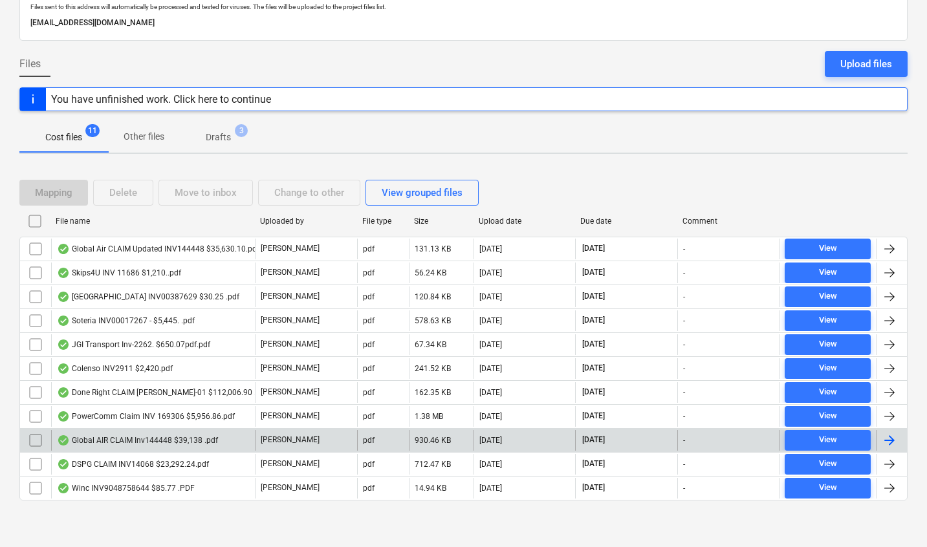
click at [36, 440] on input "checkbox" at bounding box center [35, 440] width 21 height 21
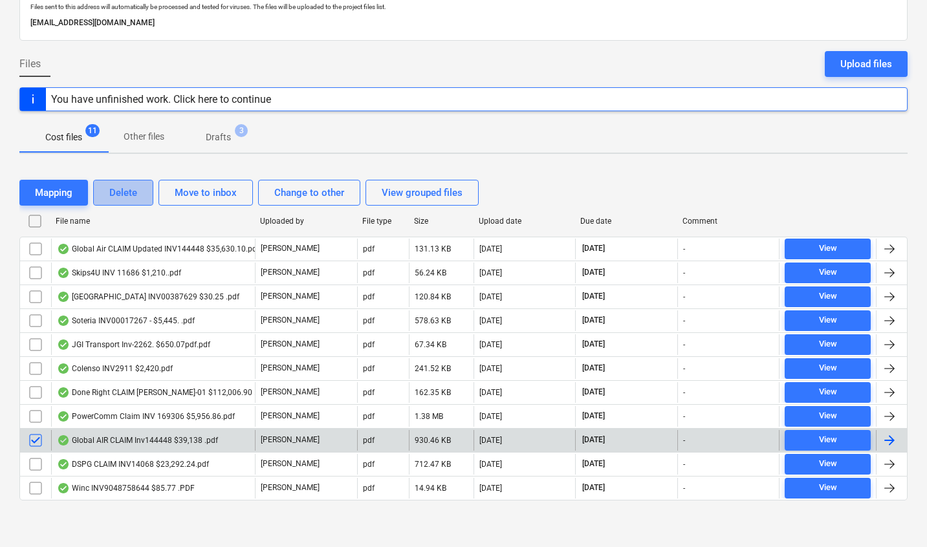
click at [126, 192] on div "Delete" at bounding box center [123, 192] width 28 height 17
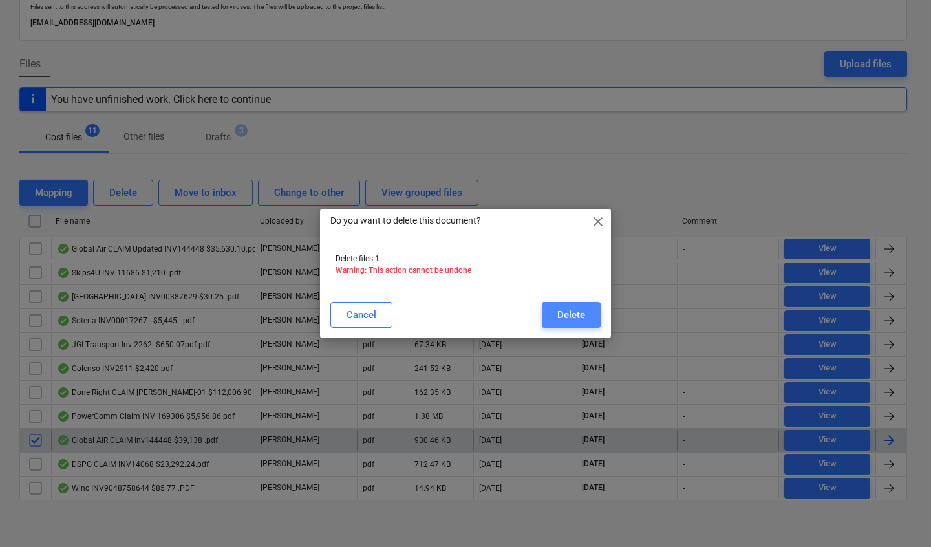
click at [567, 319] on div "Delete" at bounding box center [571, 315] width 28 height 17
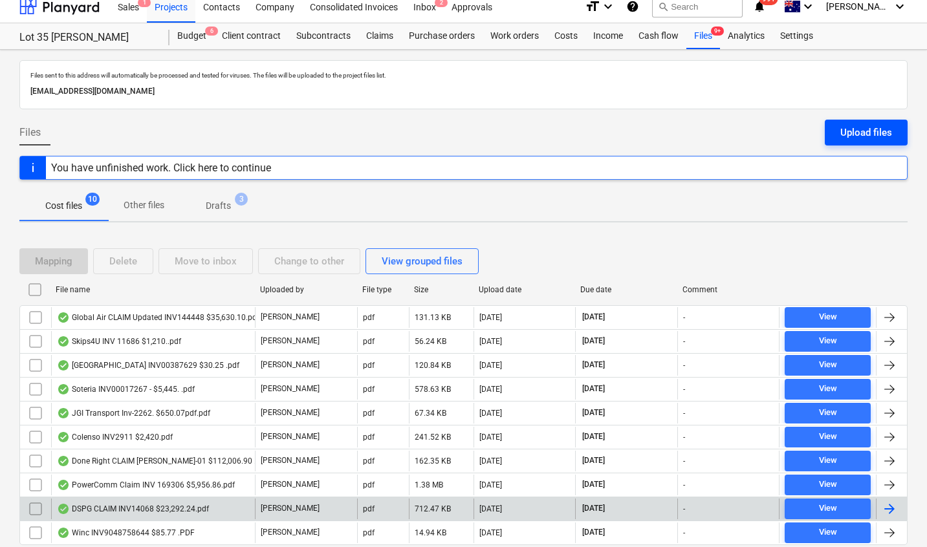
scroll to position [0, 0]
